Goal: Navigation & Orientation: Find specific page/section

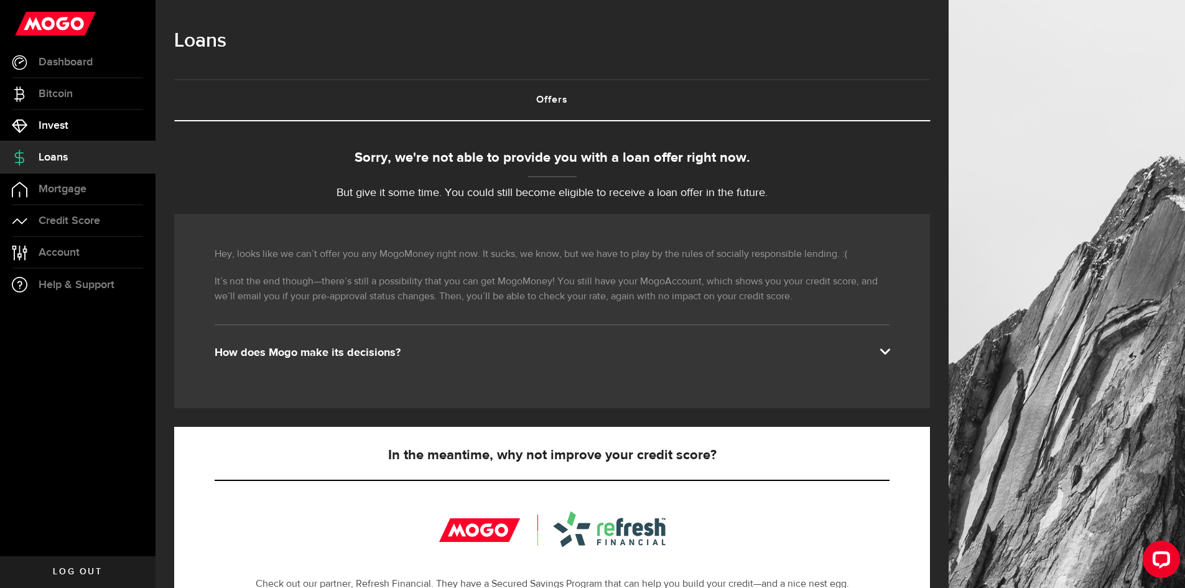
click at [50, 123] on span "Invest" at bounding box center [54, 125] width 30 height 11
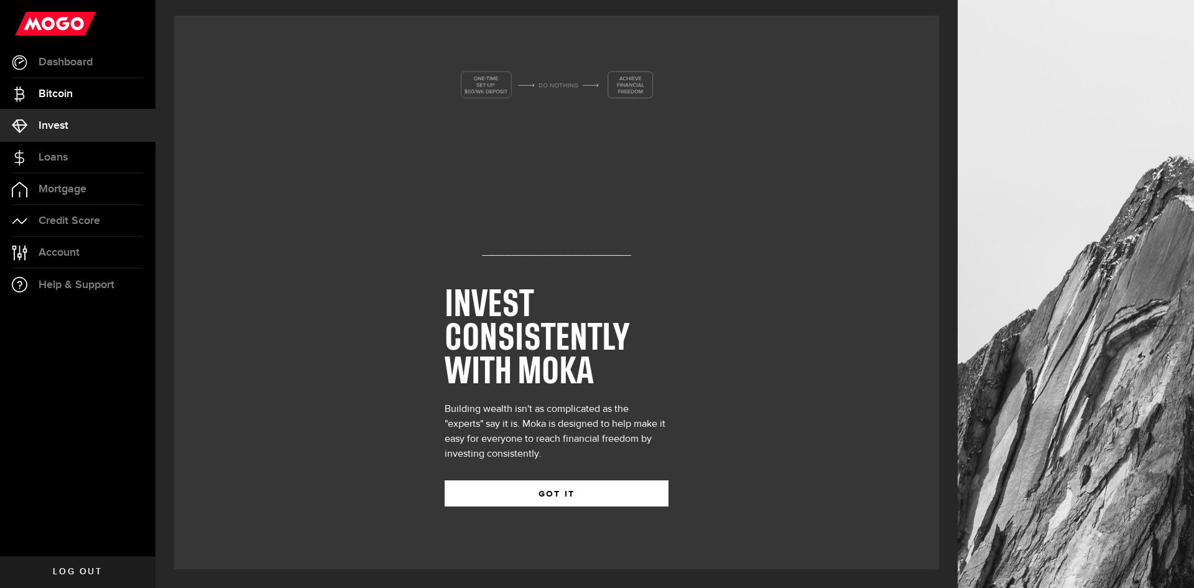
click at [62, 93] on span "Bitcoin" at bounding box center [56, 93] width 34 height 11
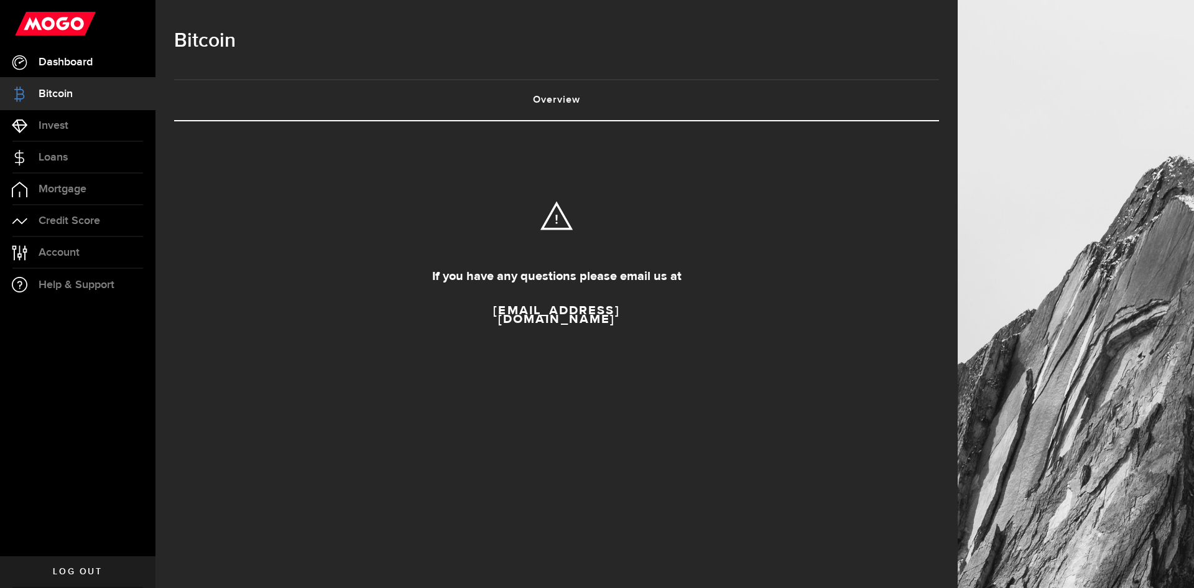
click at [75, 68] on span "Dashboard" at bounding box center [66, 62] width 54 height 11
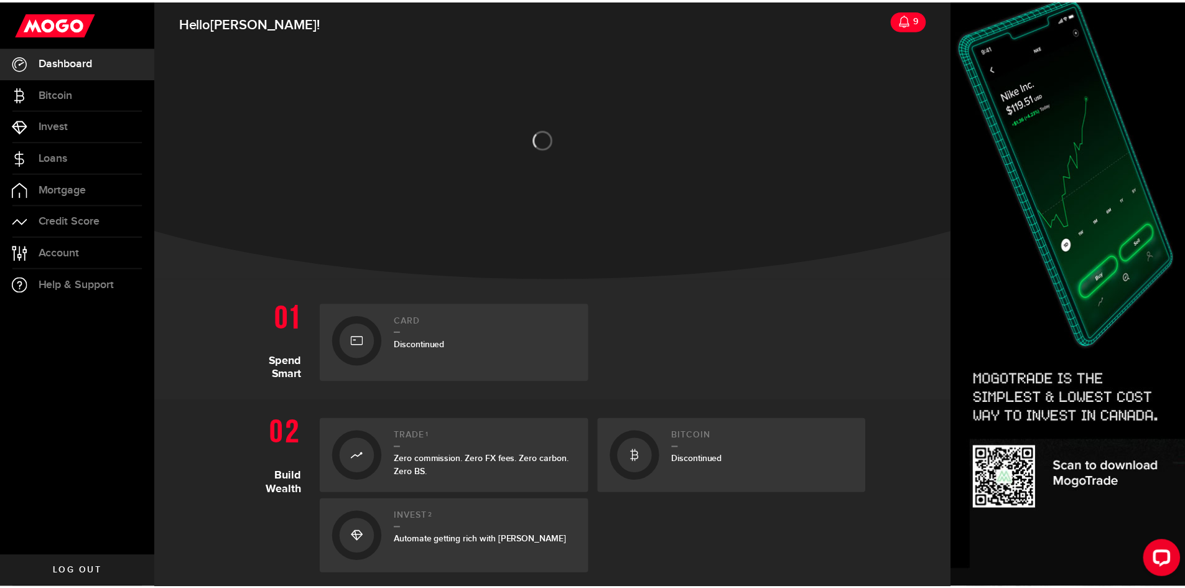
scroll to position [402, 0]
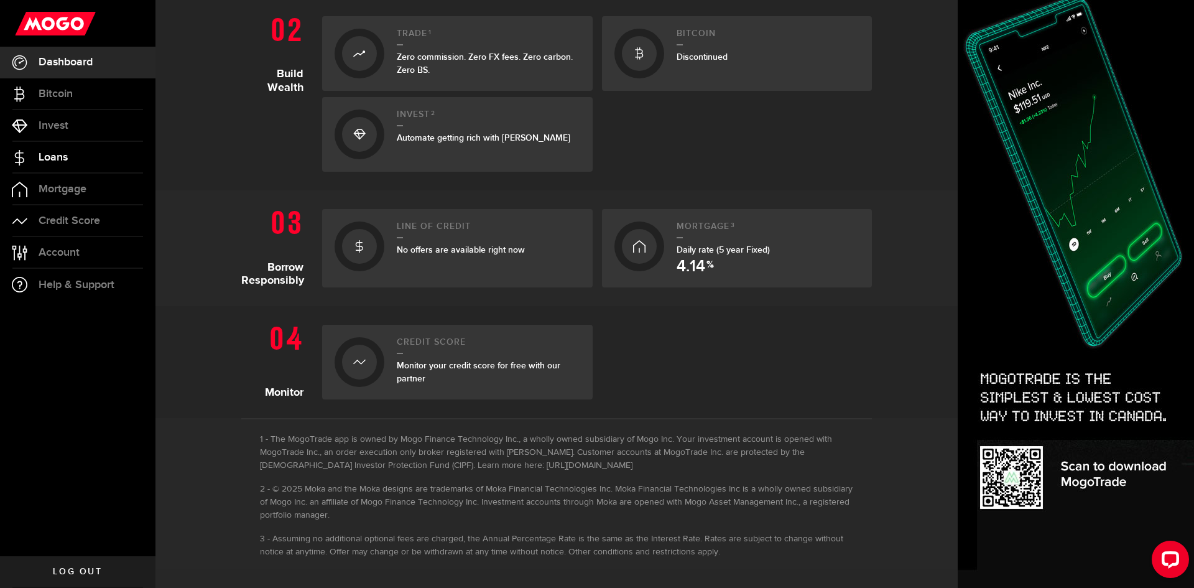
click at [51, 149] on link "Loans" at bounding box center [78, 157] width 156 height 31
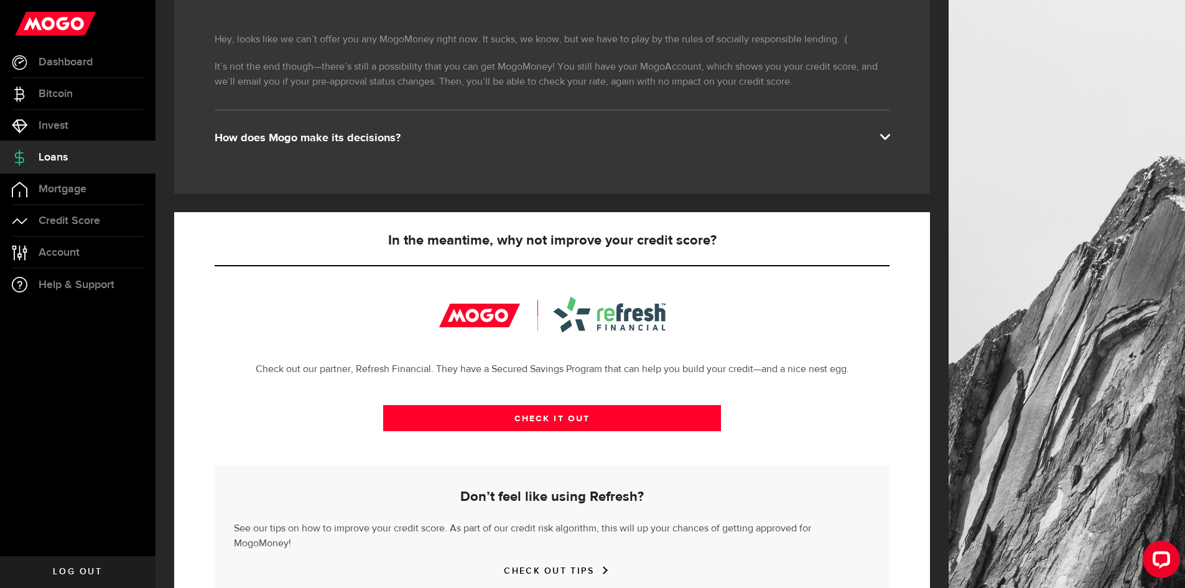
scroll to position [252, 0]
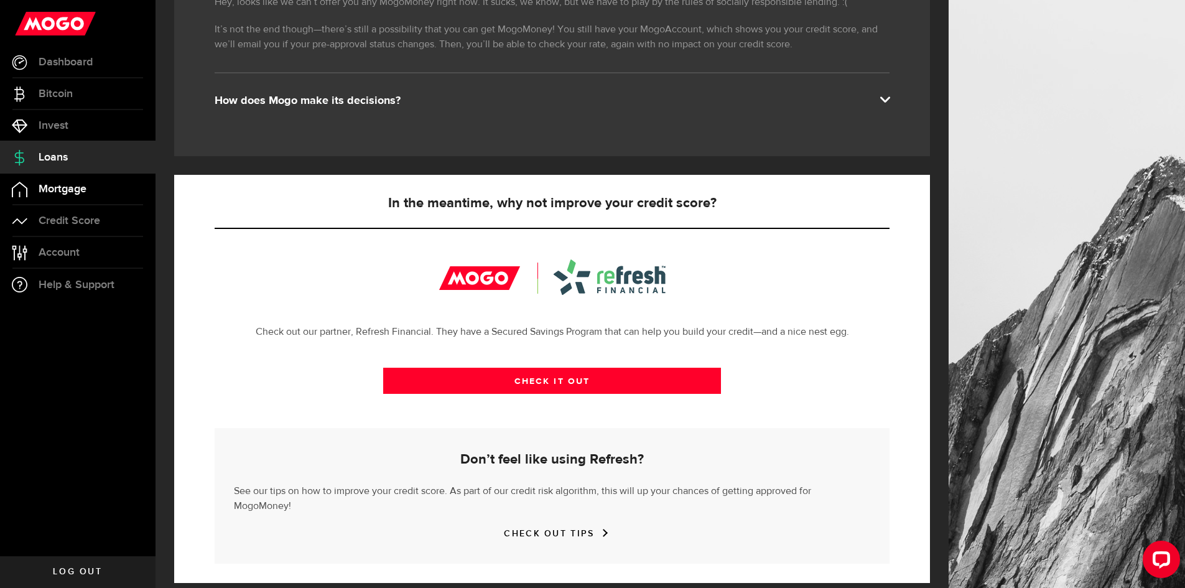
click at [65, 182] on link "Mortgage" at bounding box center [78, 189] width 156 height 31
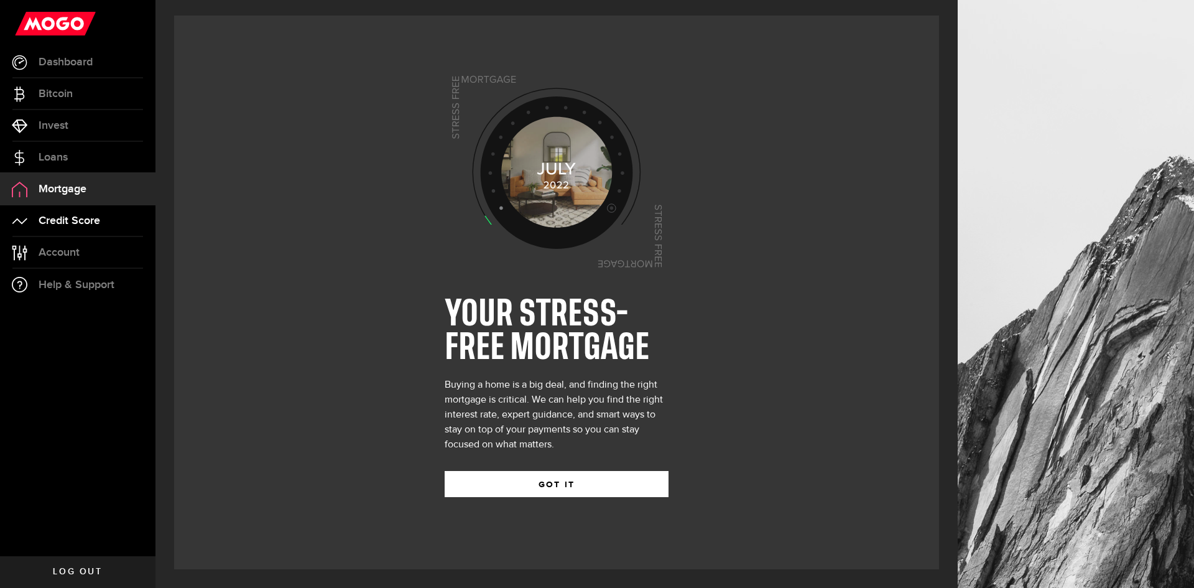
click at [75, 211] on link "Credit Score" at bounding box center [78, 220] width 156 height 31
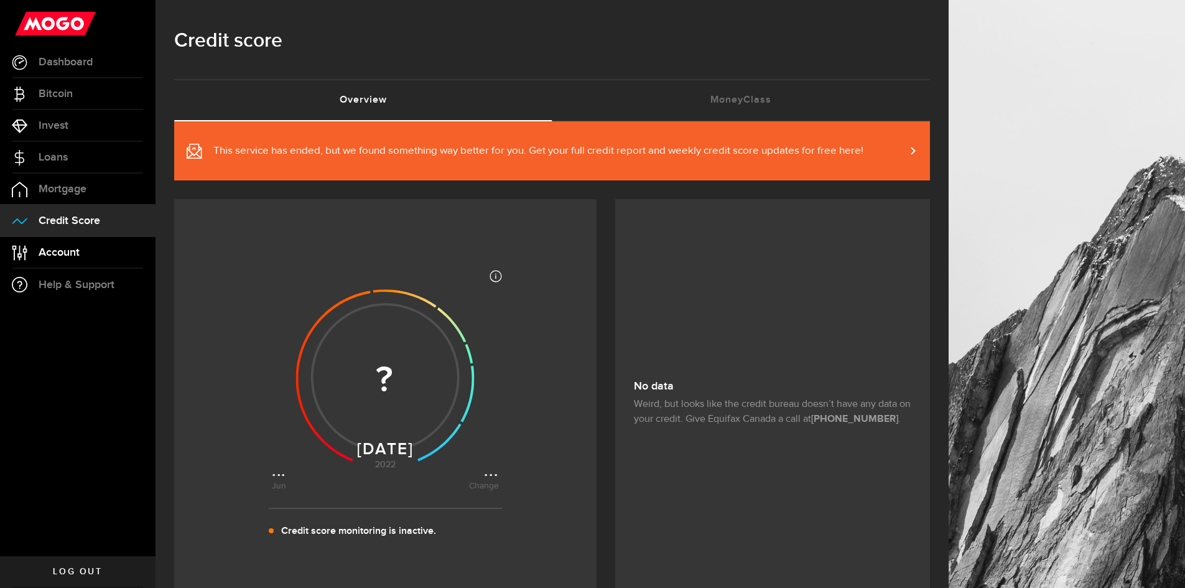
click at [76, 248] on span "Account" at bounding box center [59, 252] width 41 height 11
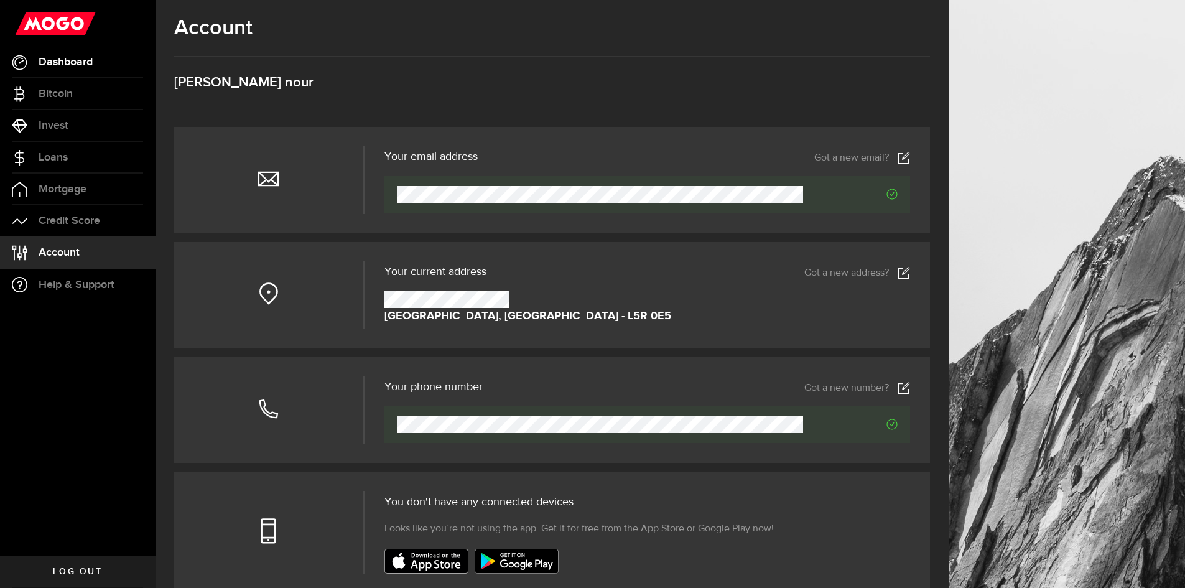
click at [76, 58] on span "Dashboard" at bounding box center [66, 62] width 54 height 11
